Goal: Transaction & Acquisition: Purchase product/service

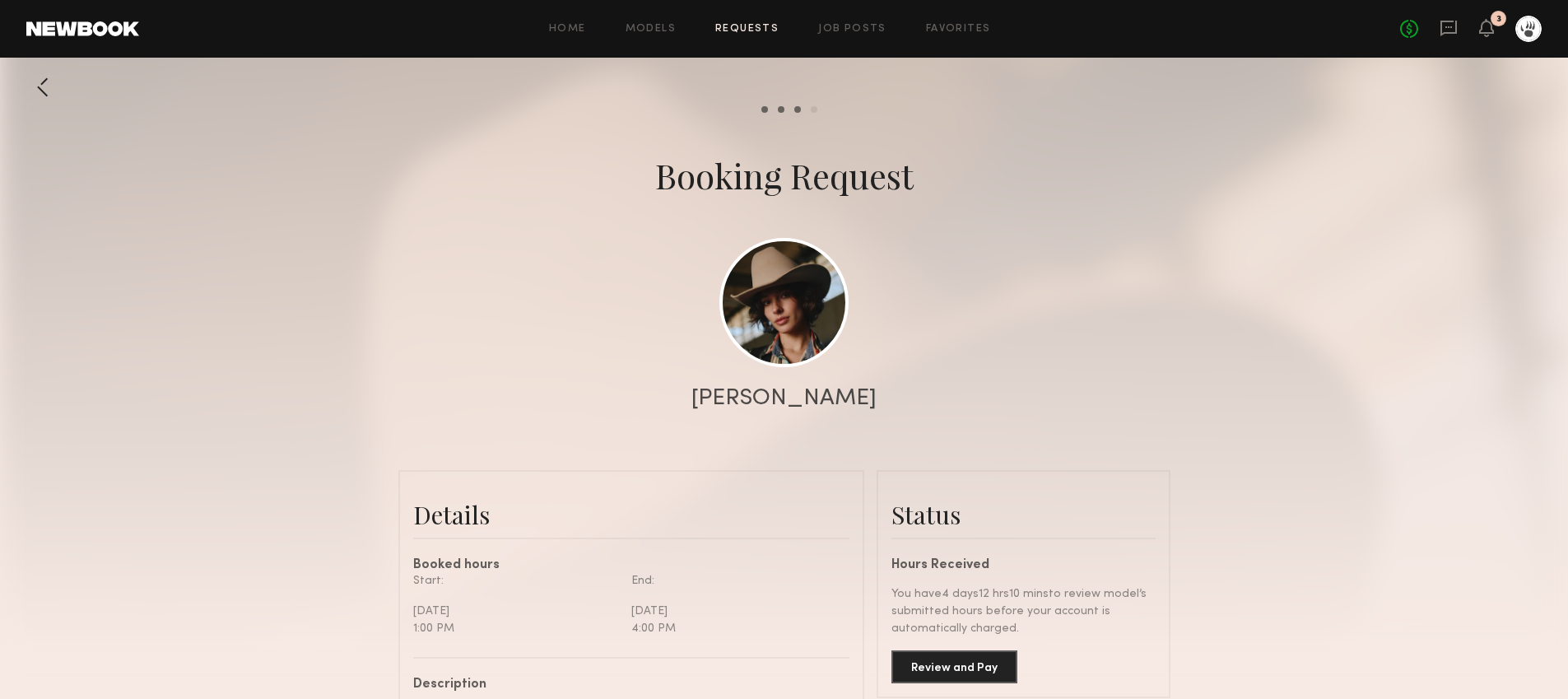
scroll to position [191, 0]
click at [923, 683] on common-border "Status Hours Received You have 4 days 12 hrs 9 mins to review model’s submitted…" at bounding box center [1023, 584] width 294 height 228
click at [922, 667] on button "Review and Pay" at bounding box center [955, 666] width 126 height 33
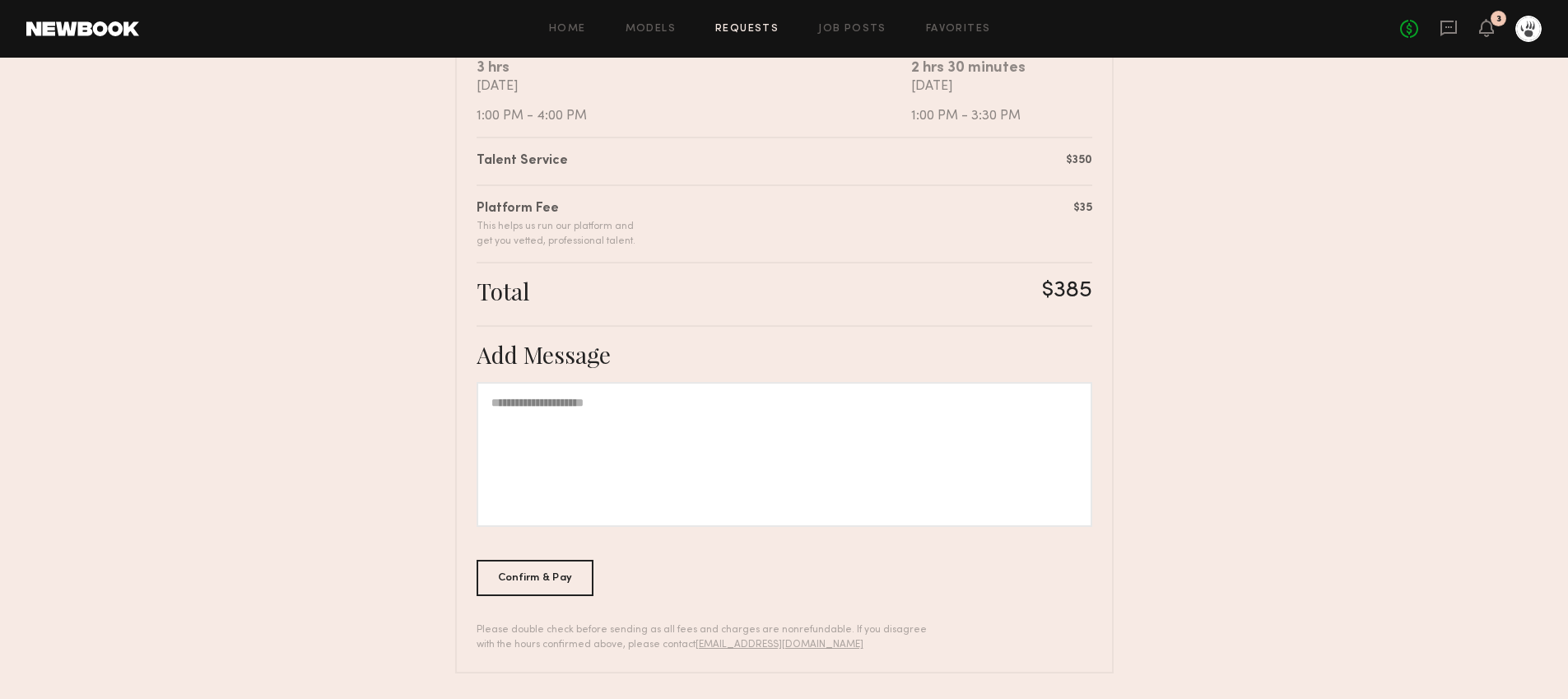
scroll to position [353, 0]
click at [505, 585] on div "Confirm & Pay" at bounding box center [535, 577] width 118 height 36
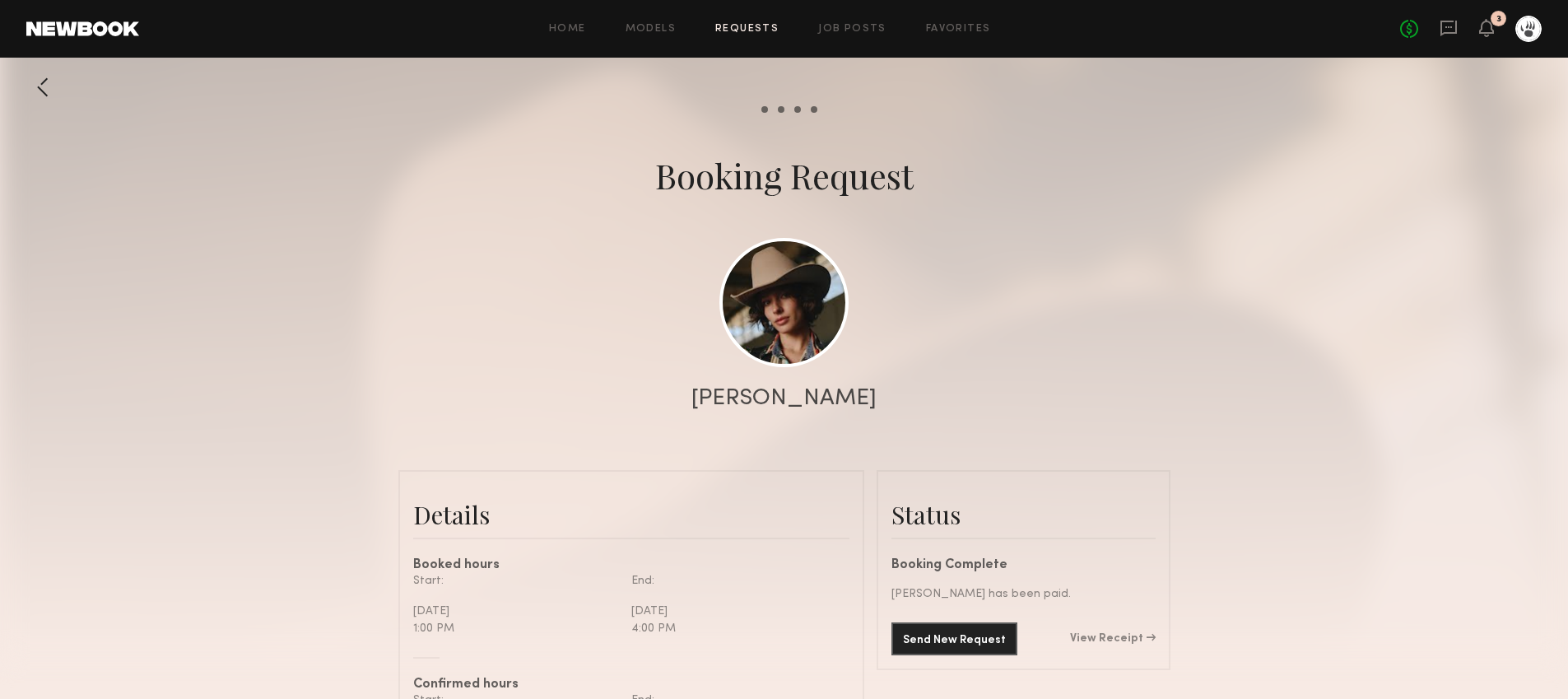
scroll to position [1810, 0]
click at [1154, 637] on link "View Receipt" at bounding box center [1112, 638] width 86 height 11
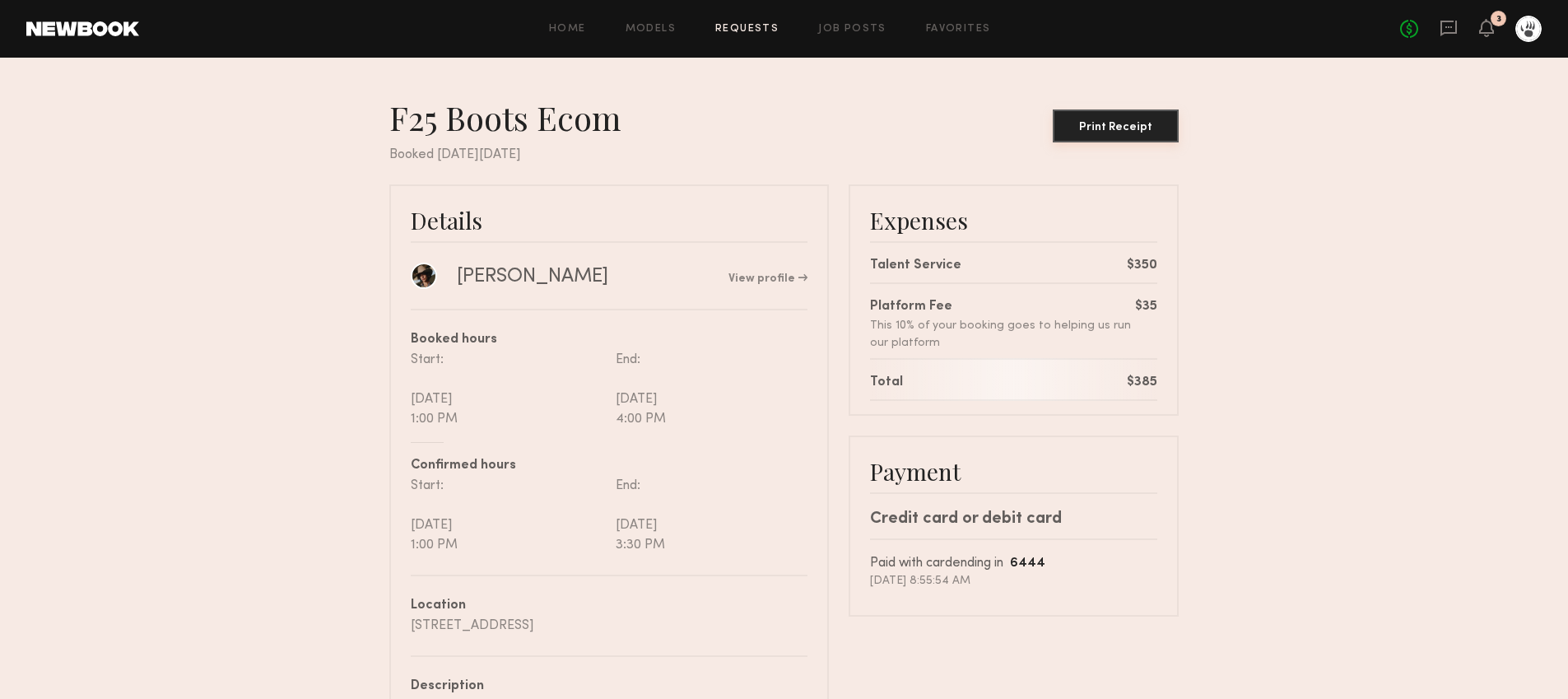
click at [1142, 136] on button "Print Receipt" at bounding box center [1115, 126] width 126 height 33
